Goal: Check status: Check status

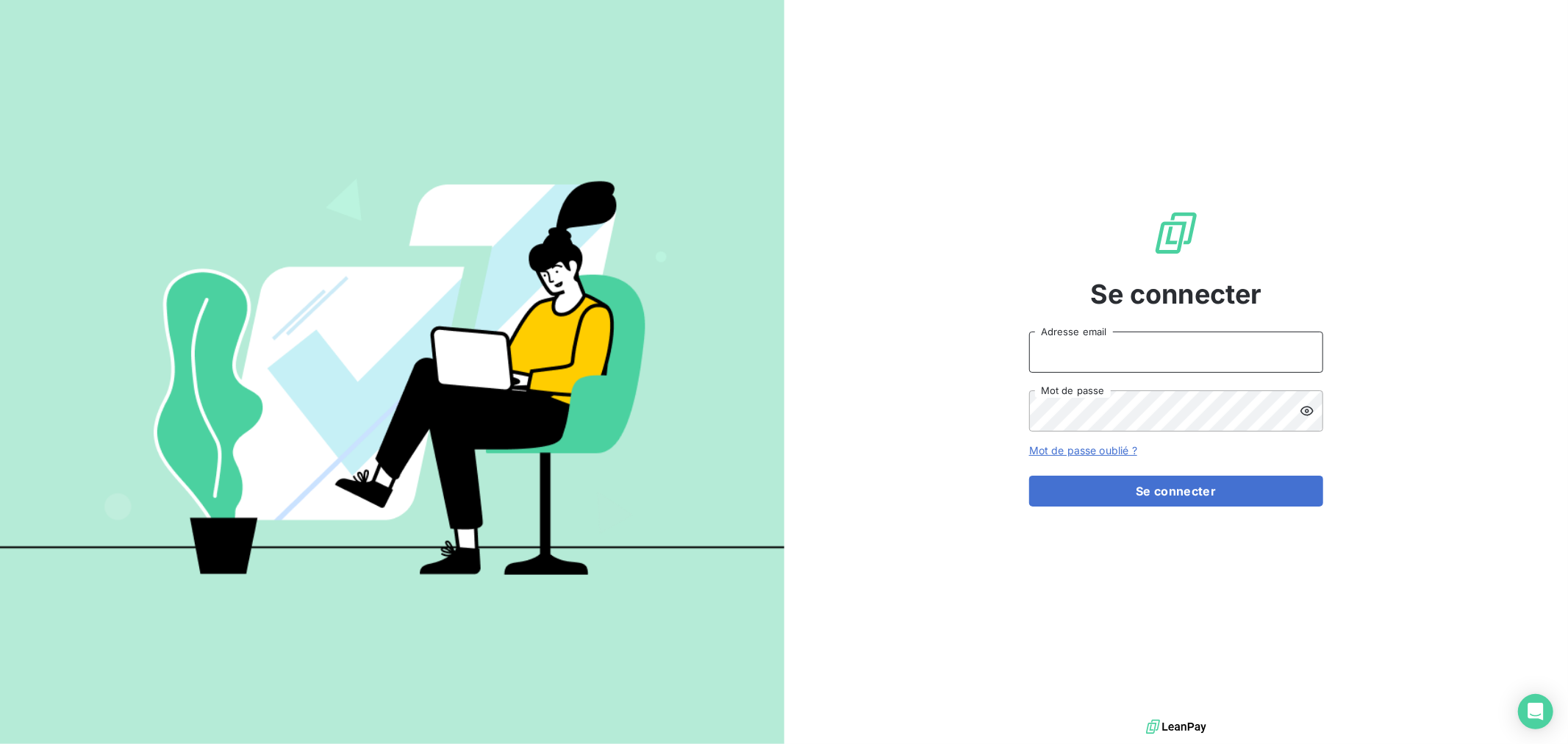
type input "[EMAIL_ADDRESS][DOMAIN_NAME]"
click at [1094, 471] on form "[EMAIL_ADDRESS][DOMAIN_NAME] Adresse email Mot de passe Mot de passe oublié ? S…" at bounding box center [1176, 419] width 294 height 175
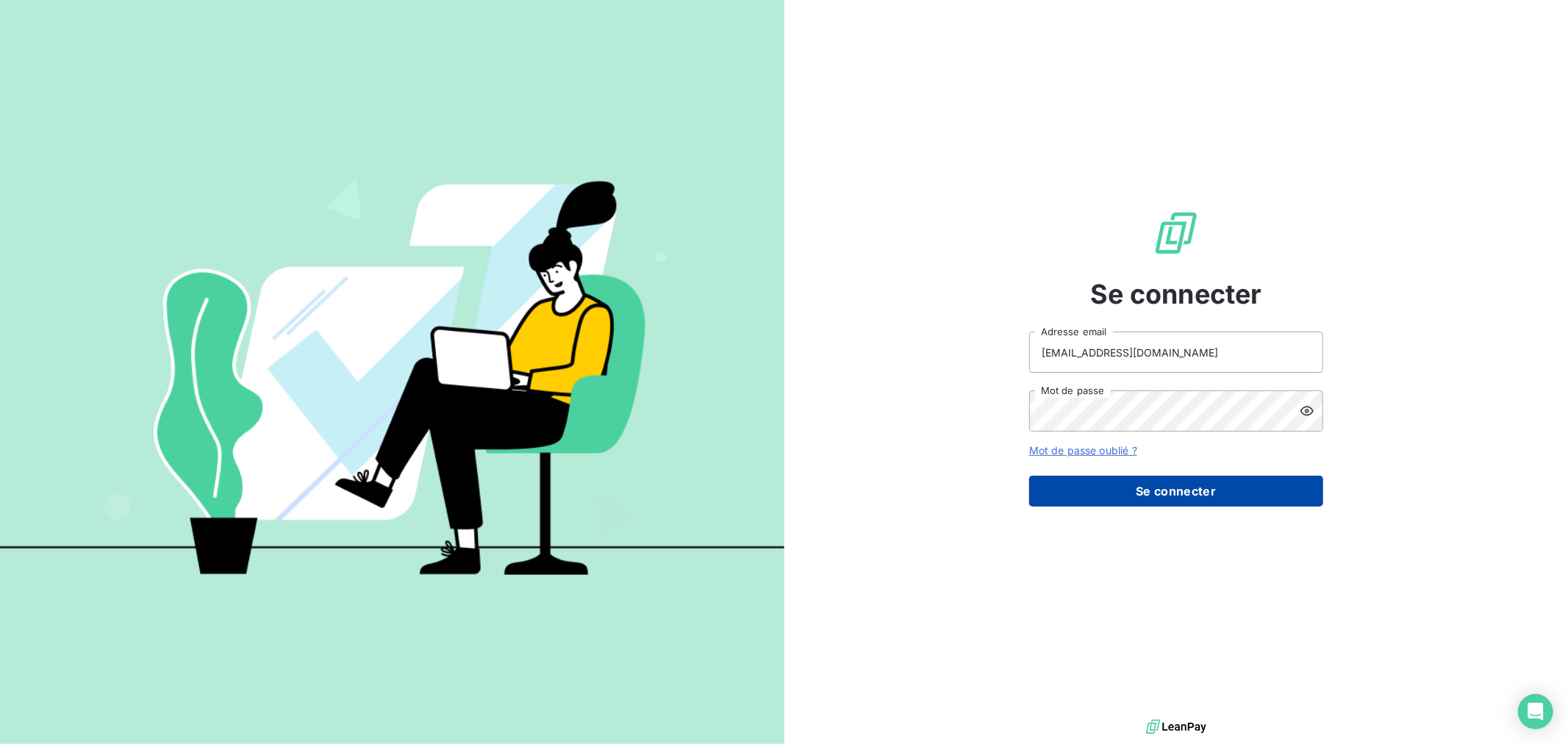
click at [1098, 484] on button "Se connecter" at bounding box center [1176, 491] width 294 height 31
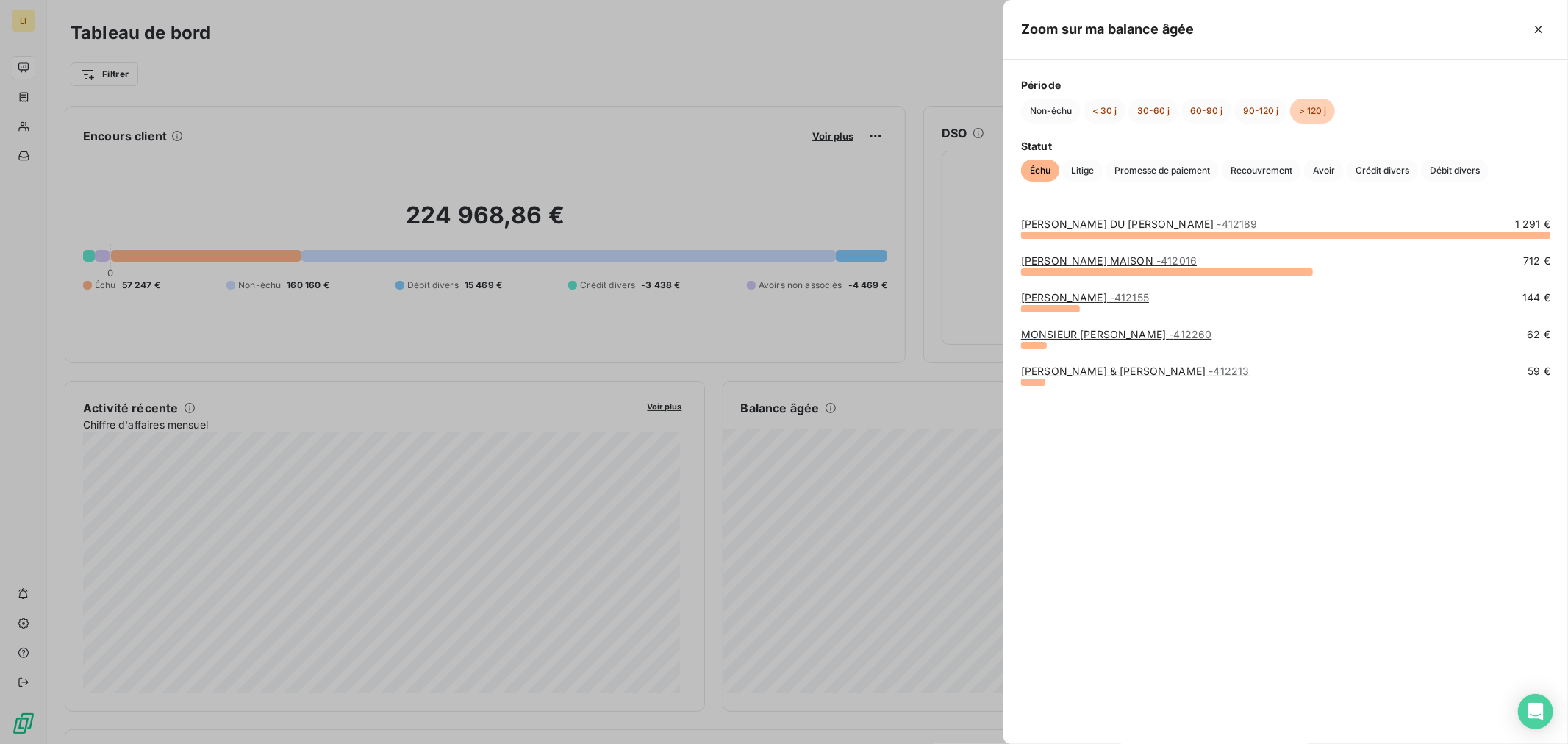
click at [1050, 365] on link "[PERSON_NAME] & [PERSON_NAME] - 412213" at bounding box center [1136, 371] width 229 height 12
